Goal: Browse casually: Explore the website without a specific task or goal

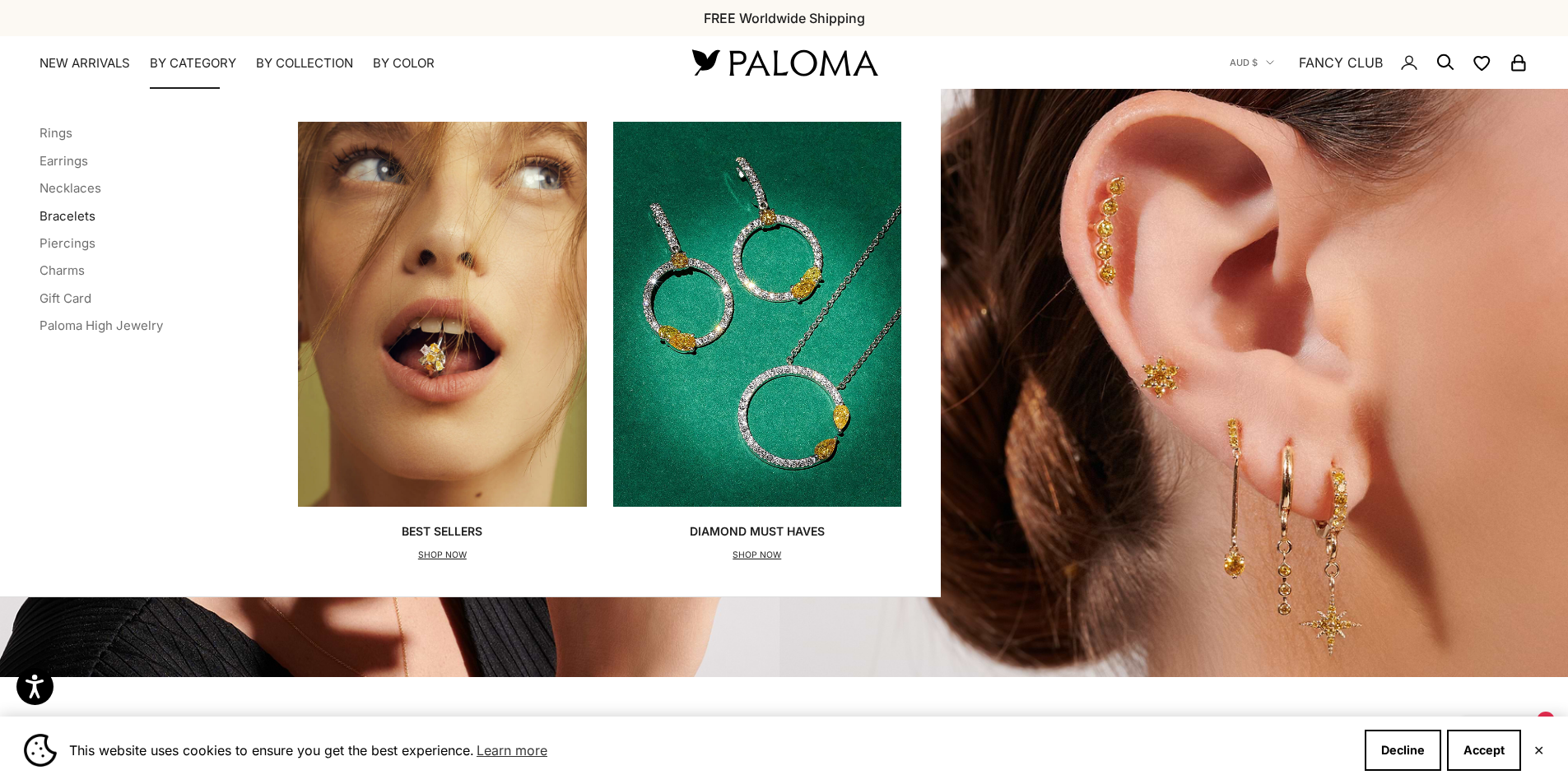
click at [91, 224] on link "Bracelets" at bounding box center [67, 216] width 56 height 15
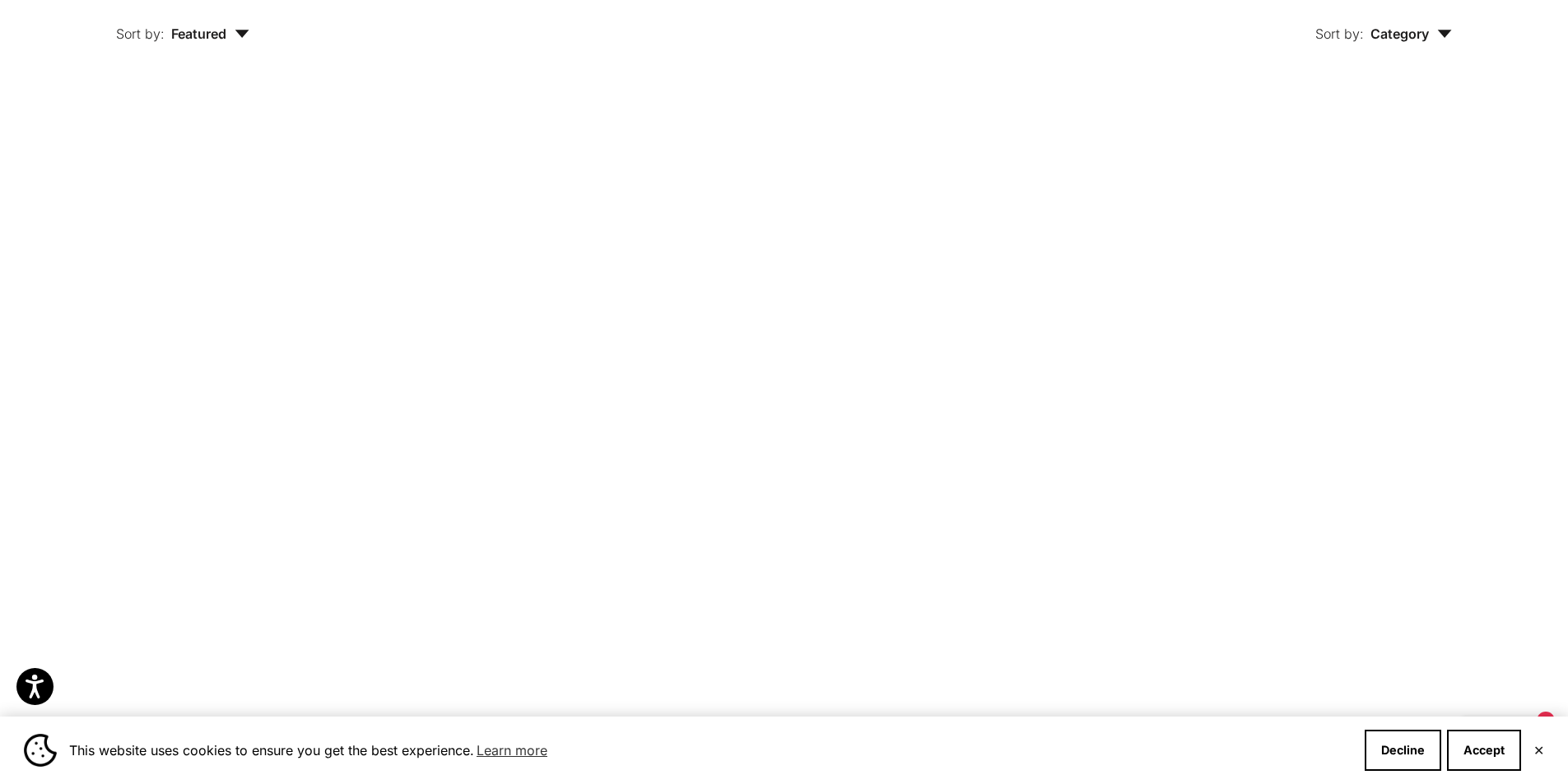
scroll to position [768, 0]
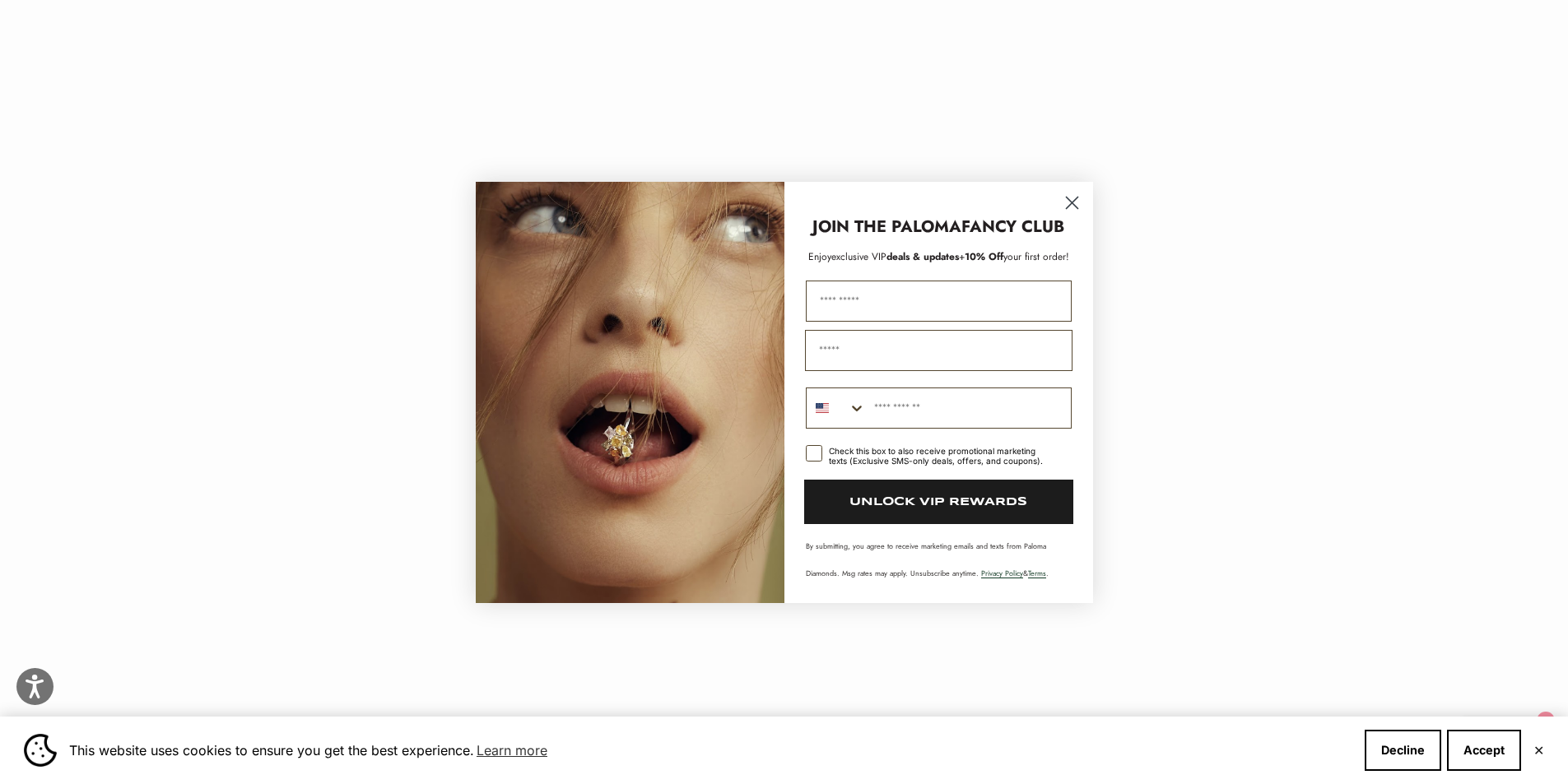
click at [1070, 203] on circle "Close dialog" at bounding box center [1071, 202] width 27 height 27
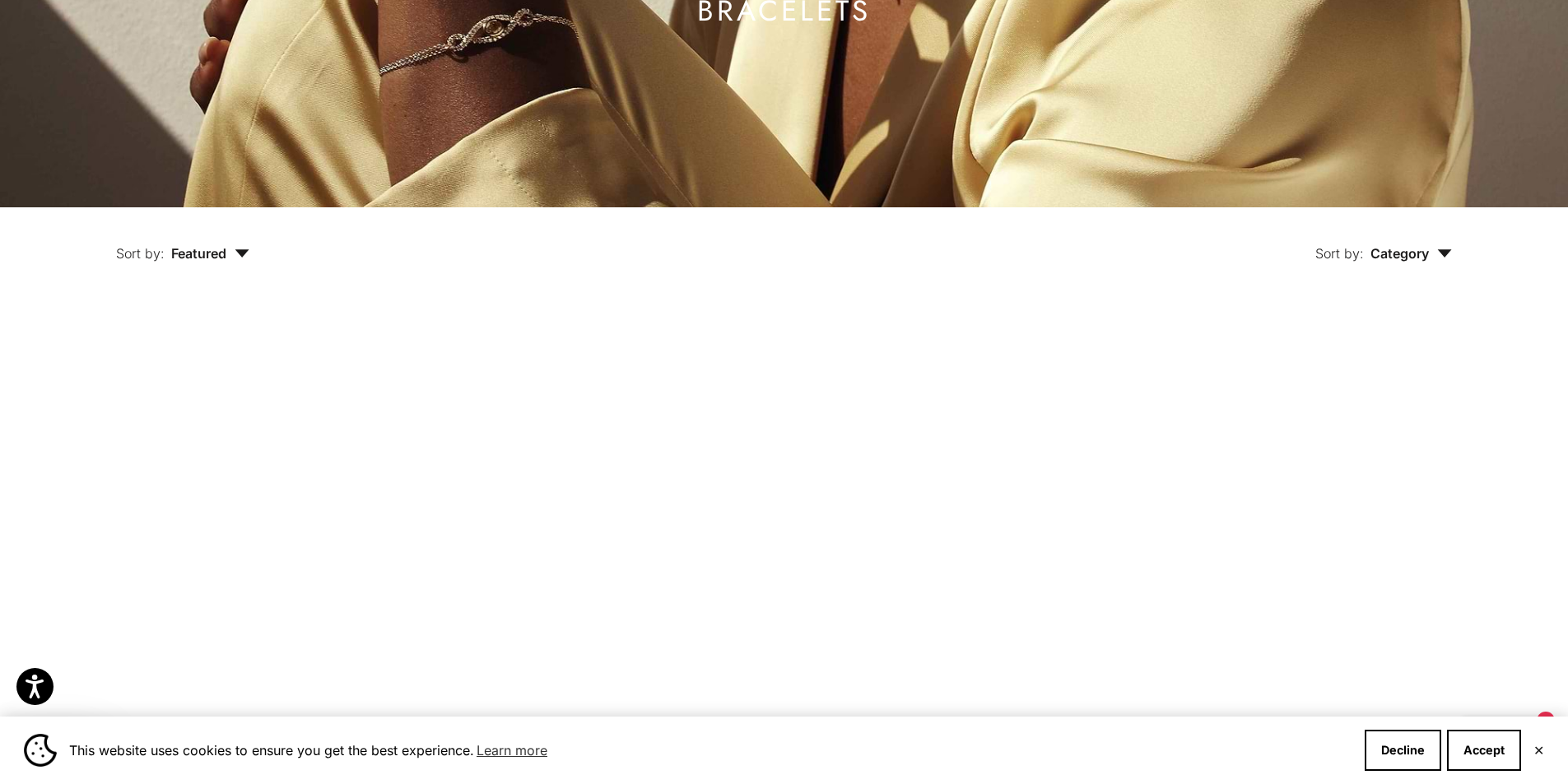
scroll to position [0, 0]
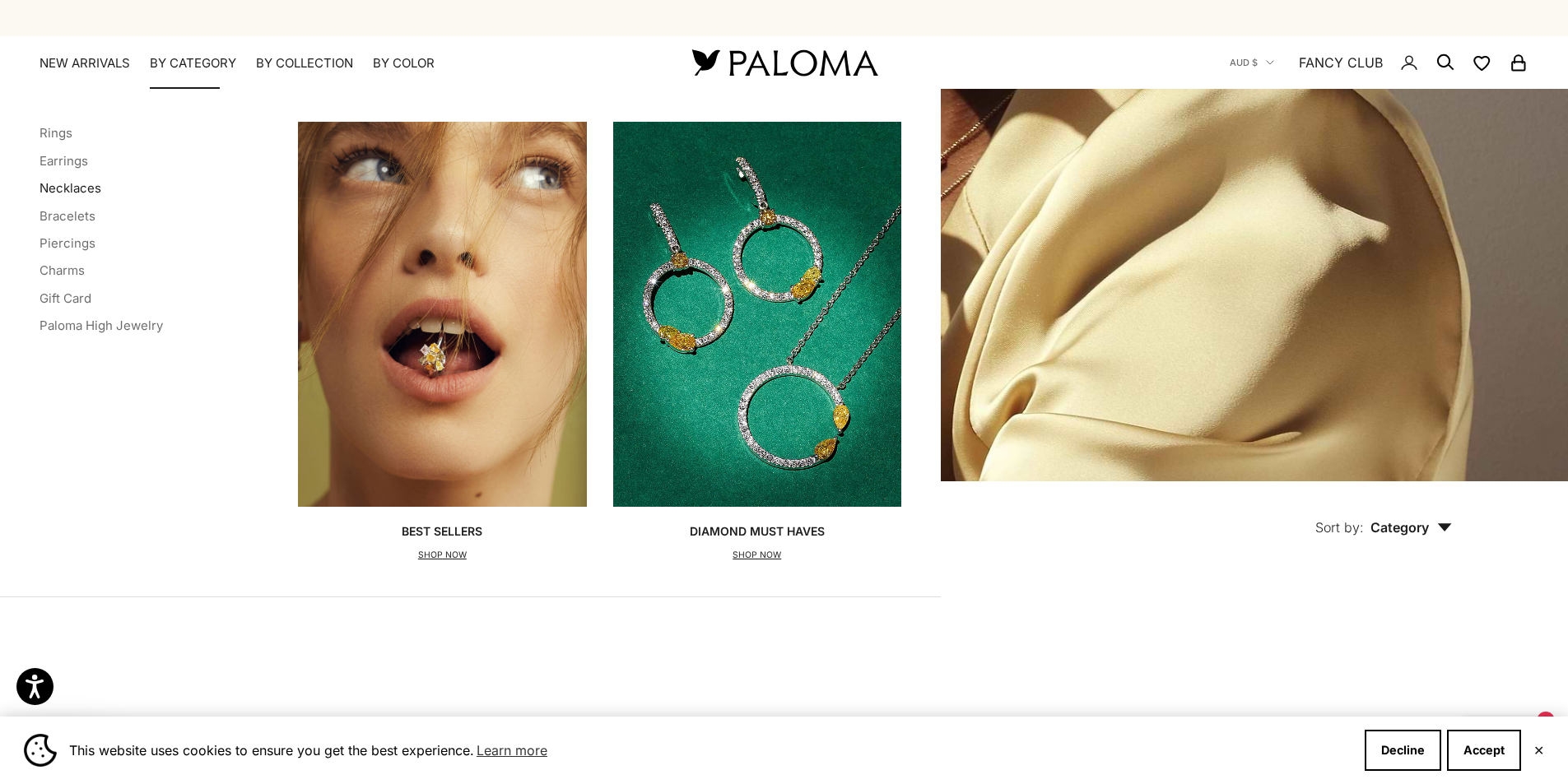
click at [78, 196] on link "Necklaces" at bounding box center [70, 188] width 61 height 15
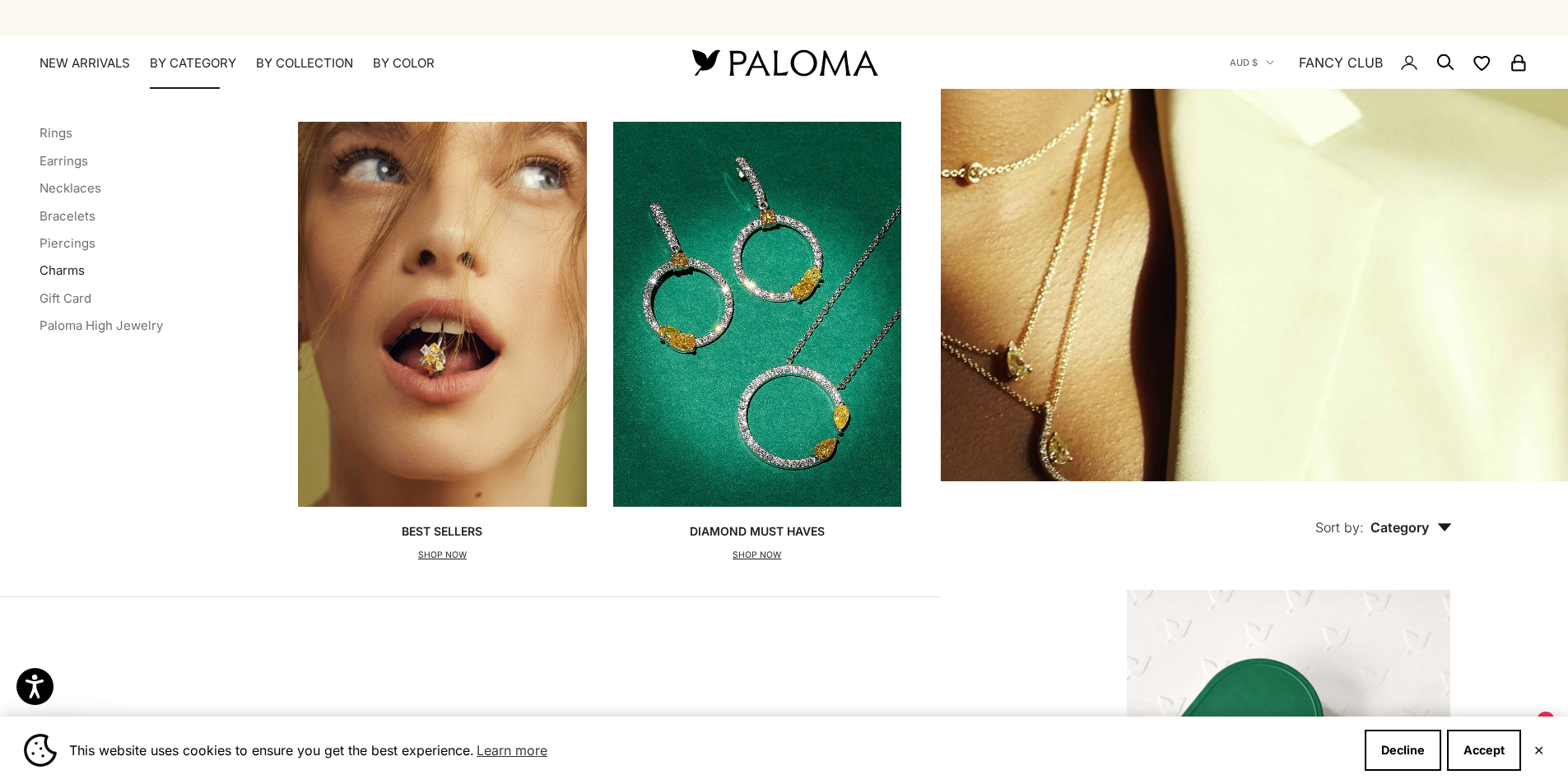
click at [54, 279] on link "Charms" at bounding box center [61, 270] width 45 height 15
